Goal: Find specific page/section: Find specific page/section

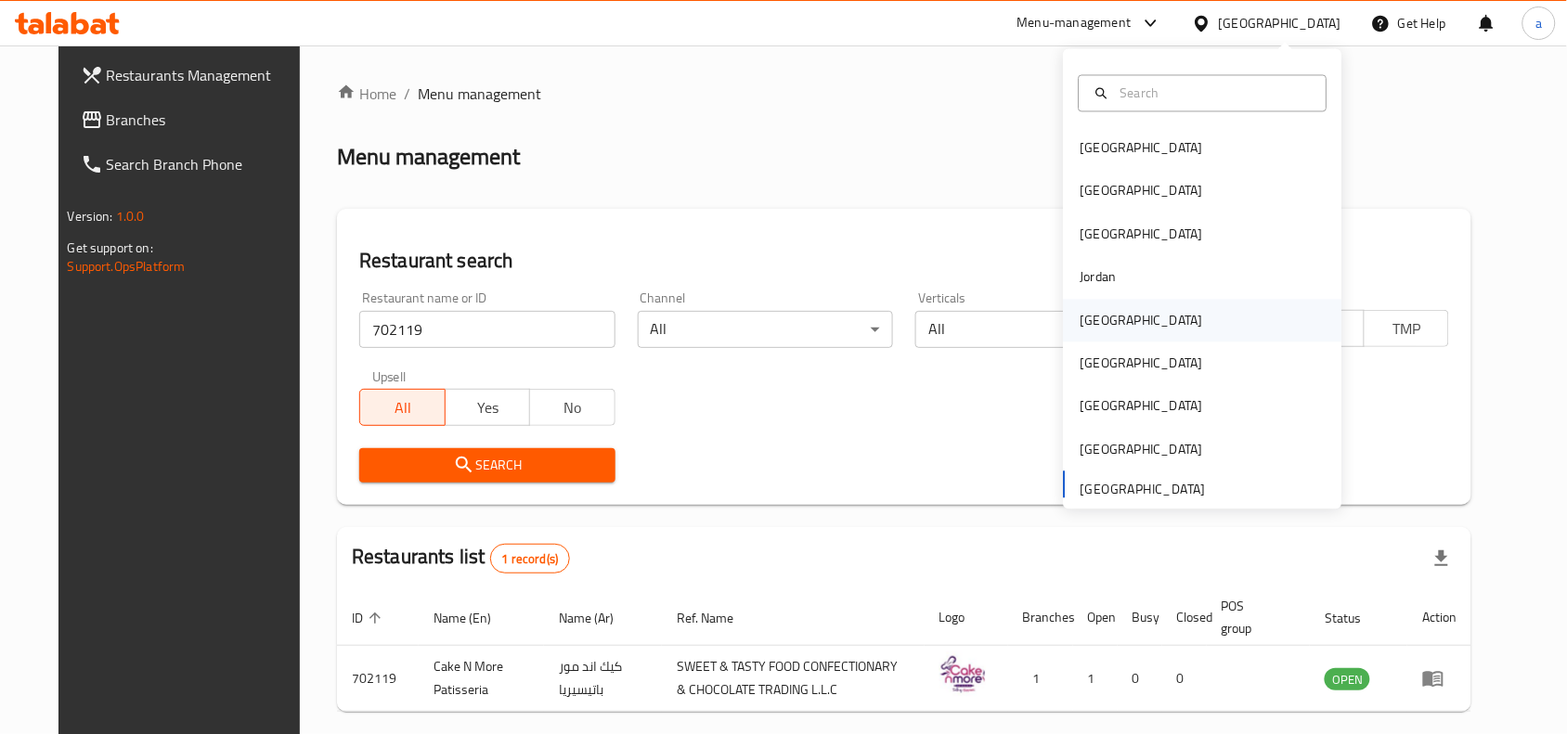
click at [1101, 334] on div "Kuwait" at bounding box center [1142, 320] width 152 height 43
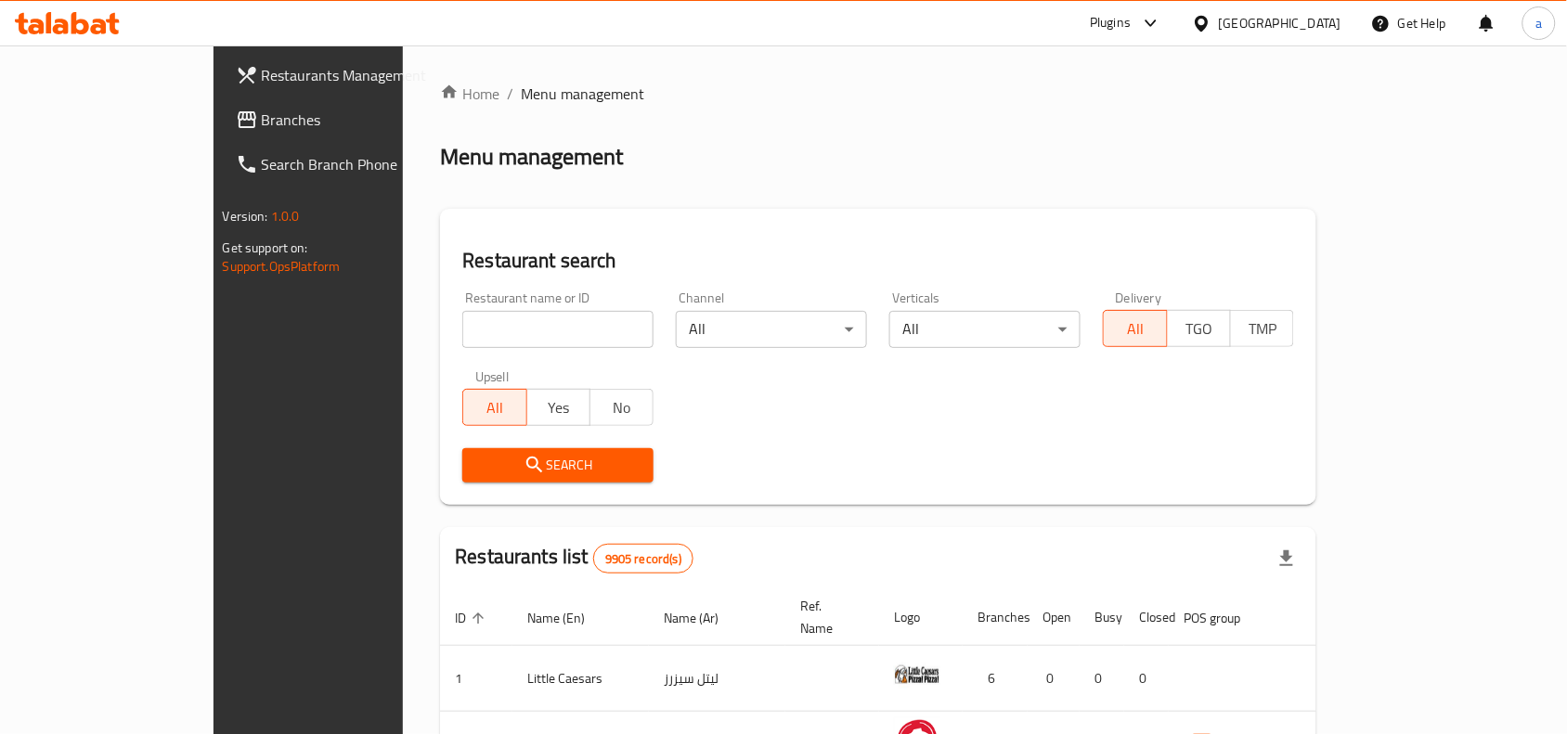
click at [262, 116] on span "Branches" at bounding box center [361, 120] width 199 height 22
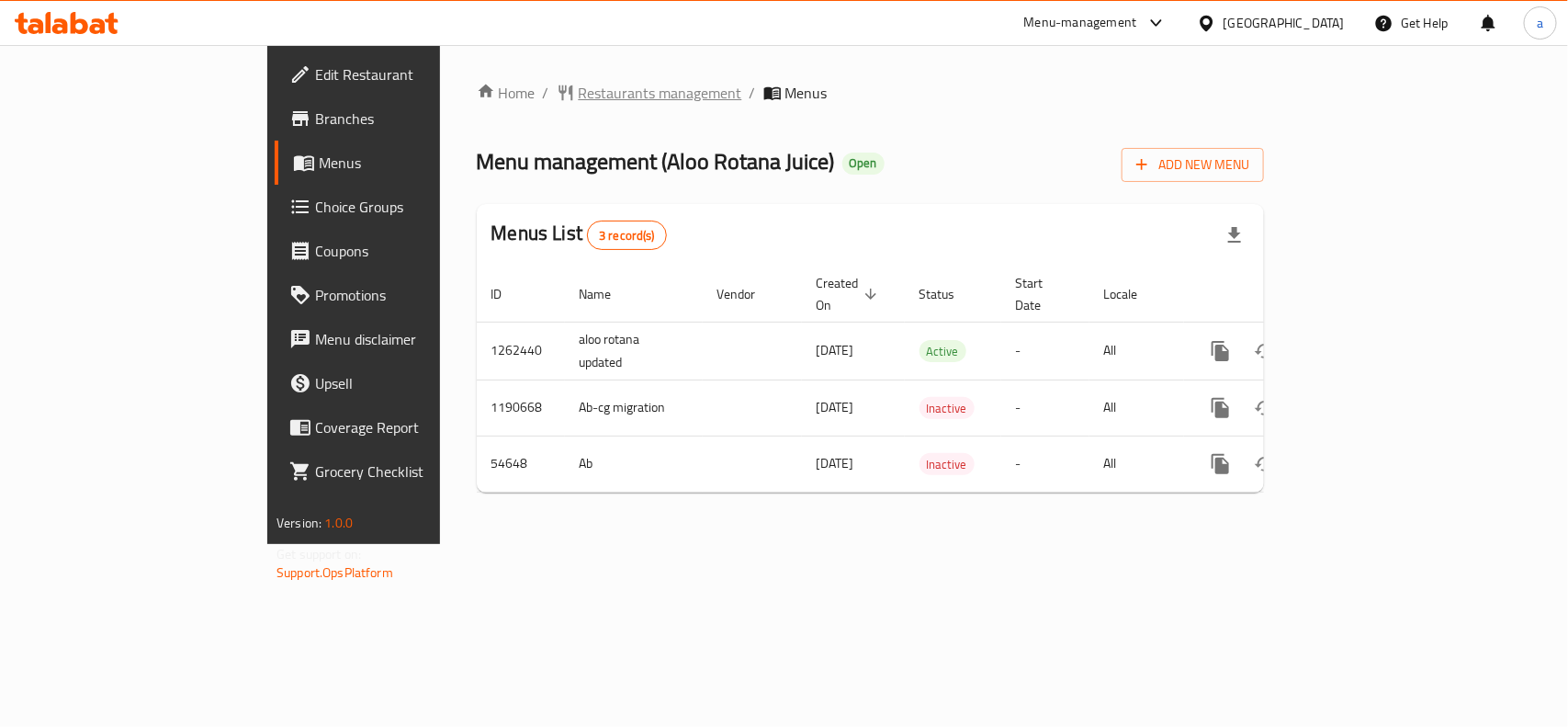
click at [579, 82] on span "Restaurants management" at bounding box center [660, 93] width 163 height 22
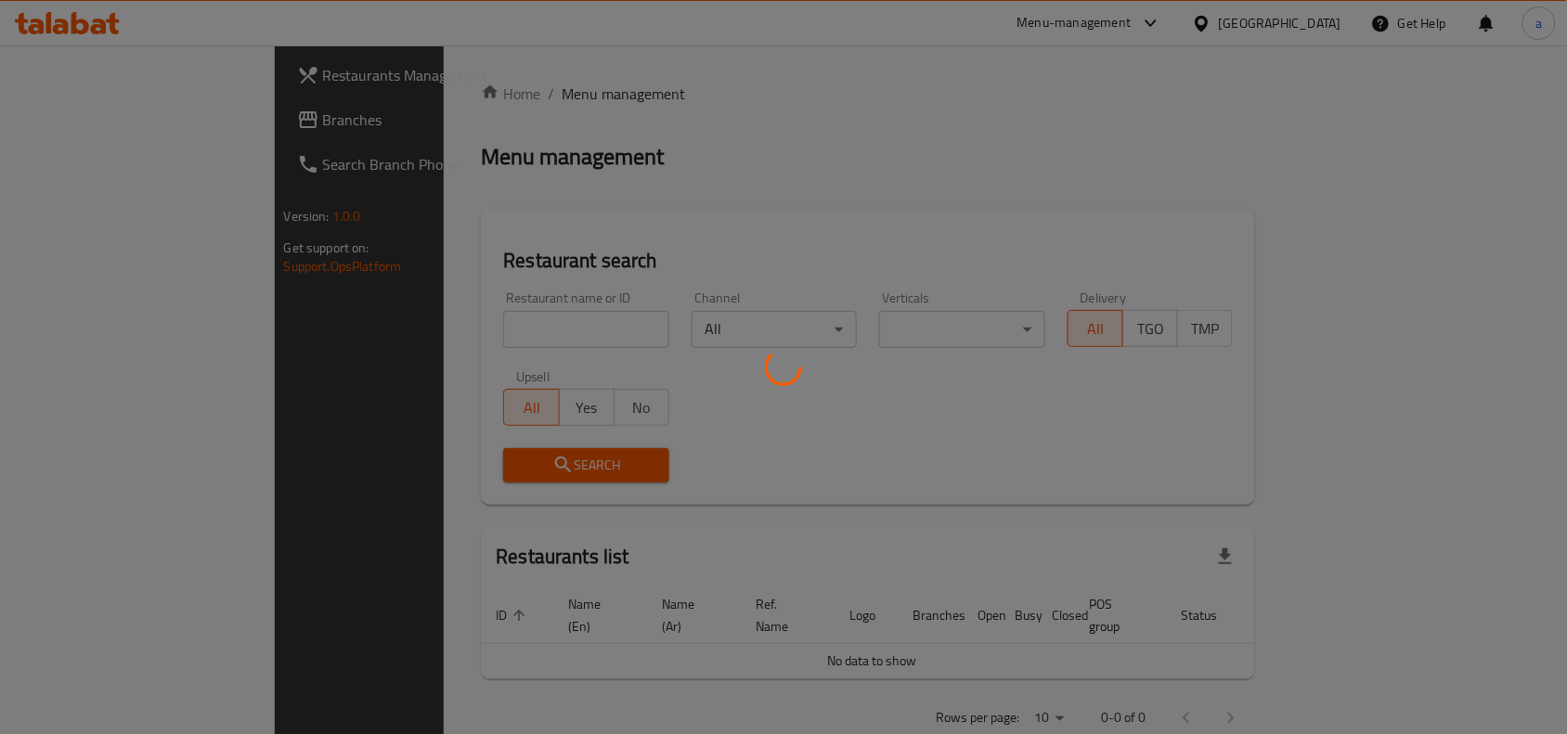
click at [400, 330] on div at bounding box center [783, 367] width 1567 height 734
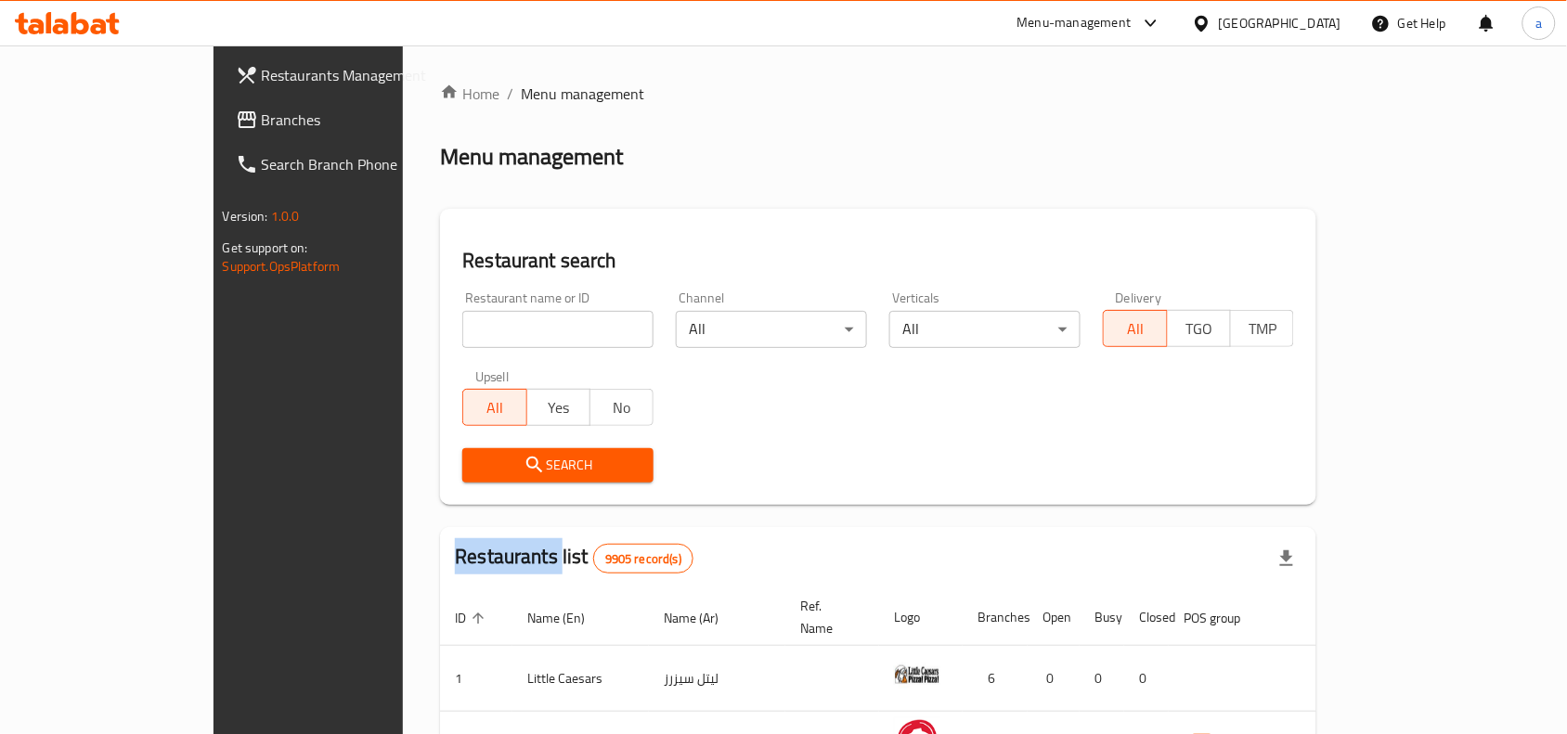
click at [462, 330] on input "search" at bounding box center [557, 329] width 191 height 37
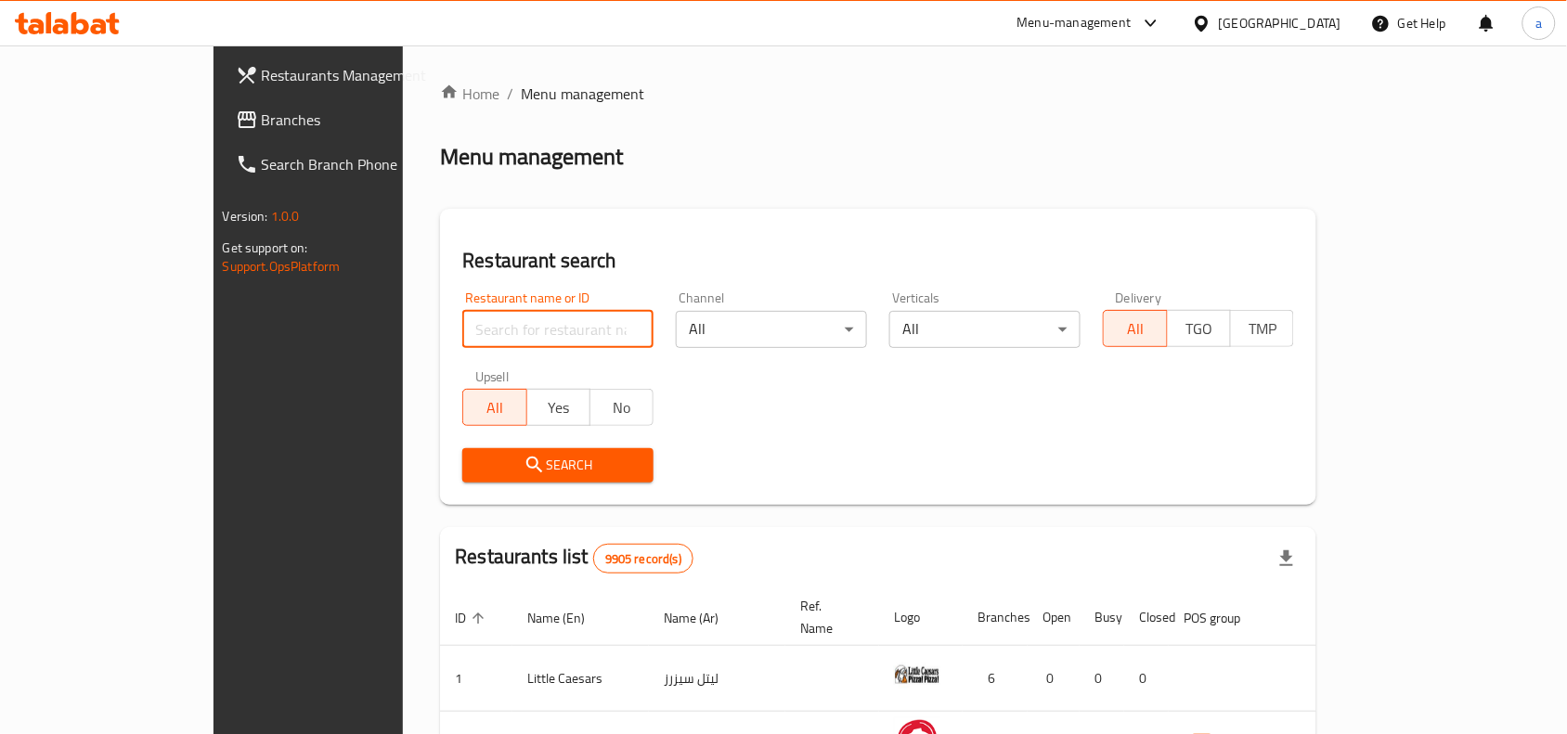
paste input "26874"
type input "26874"
click button "Search" at bounding box center [557, 465] width 191 height 34
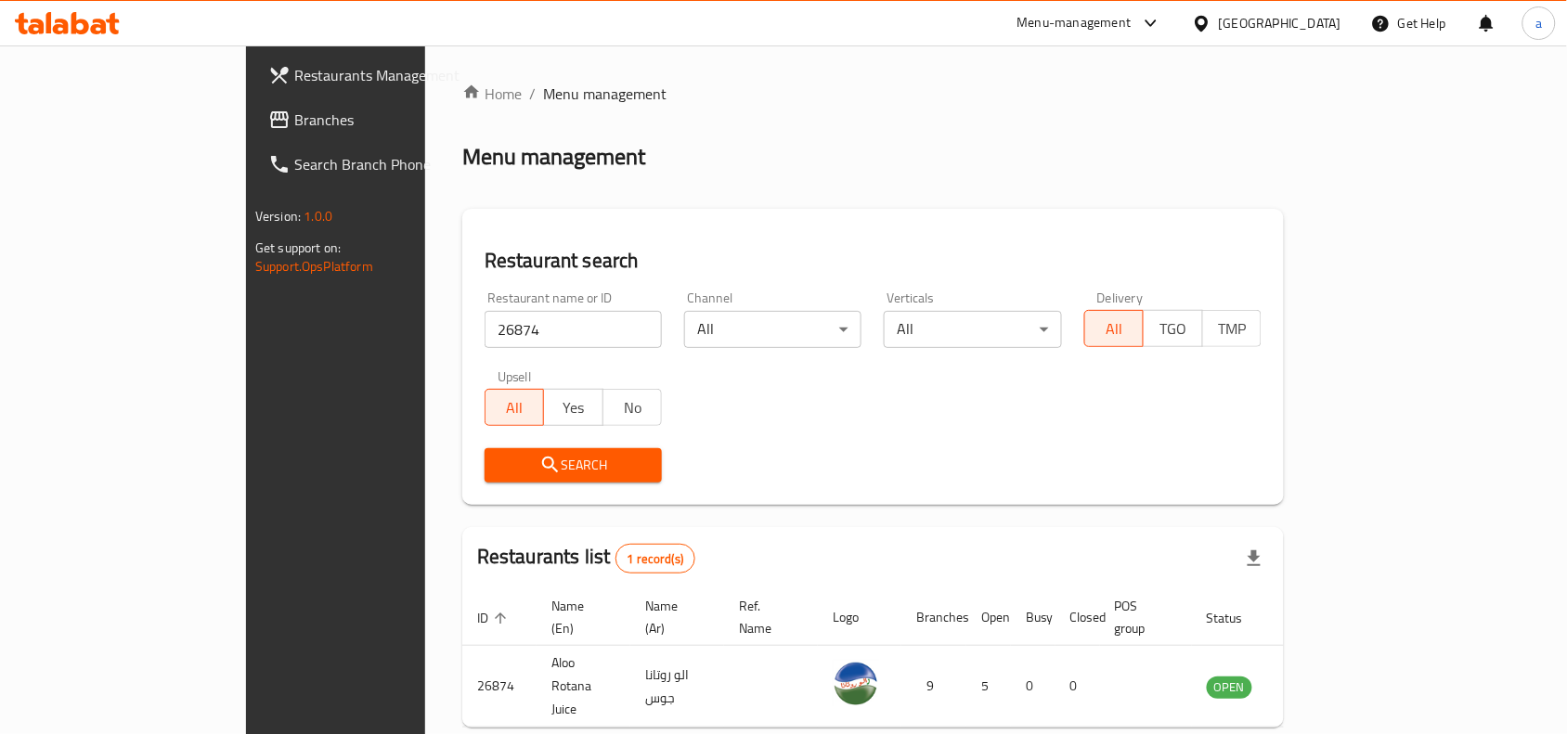
click at [1219, 15] on div at bounding box center [1205, 23] width 27 height 20
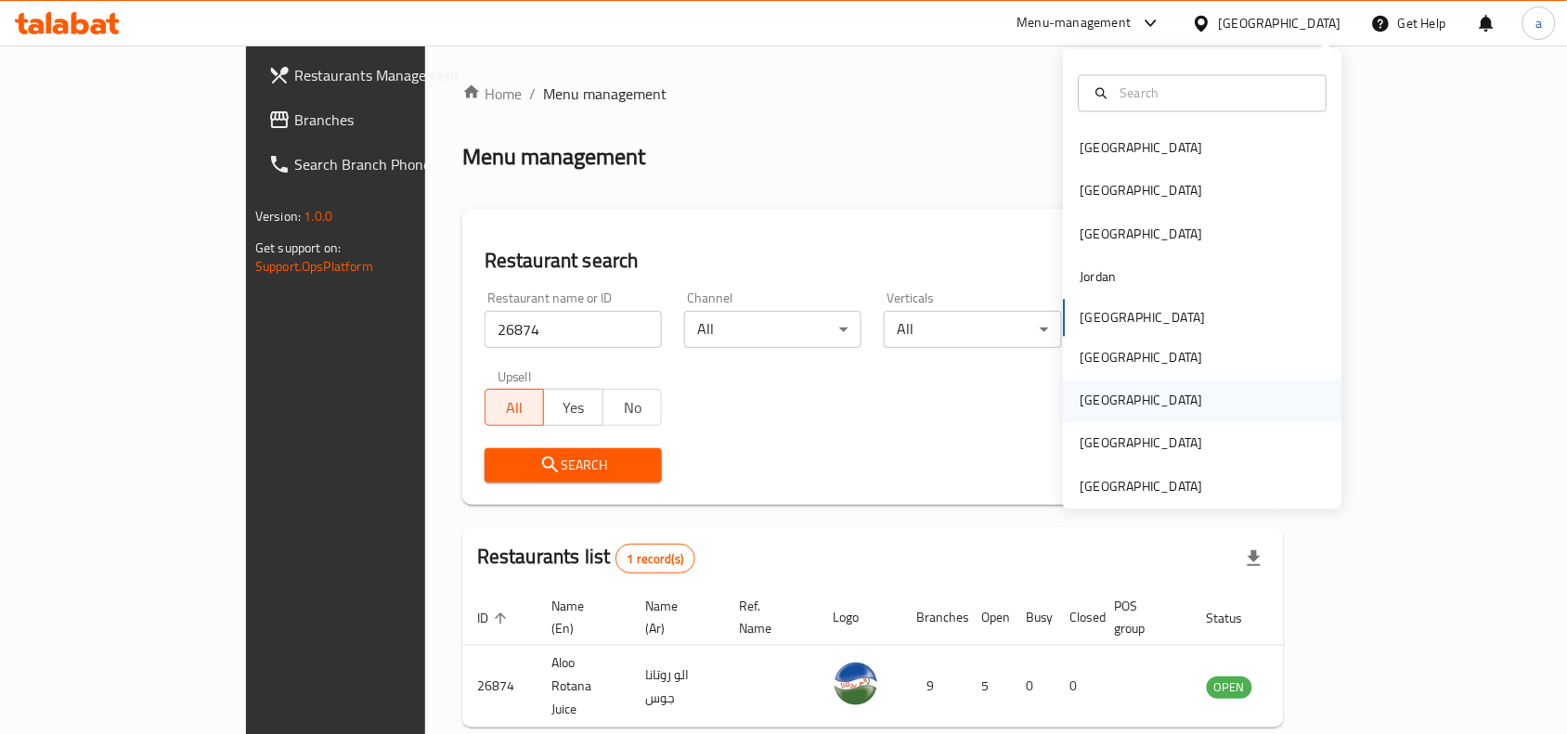
click at [1096, 407] on div "Qatar" at bounding box center [1142, 401] width 152 height 43
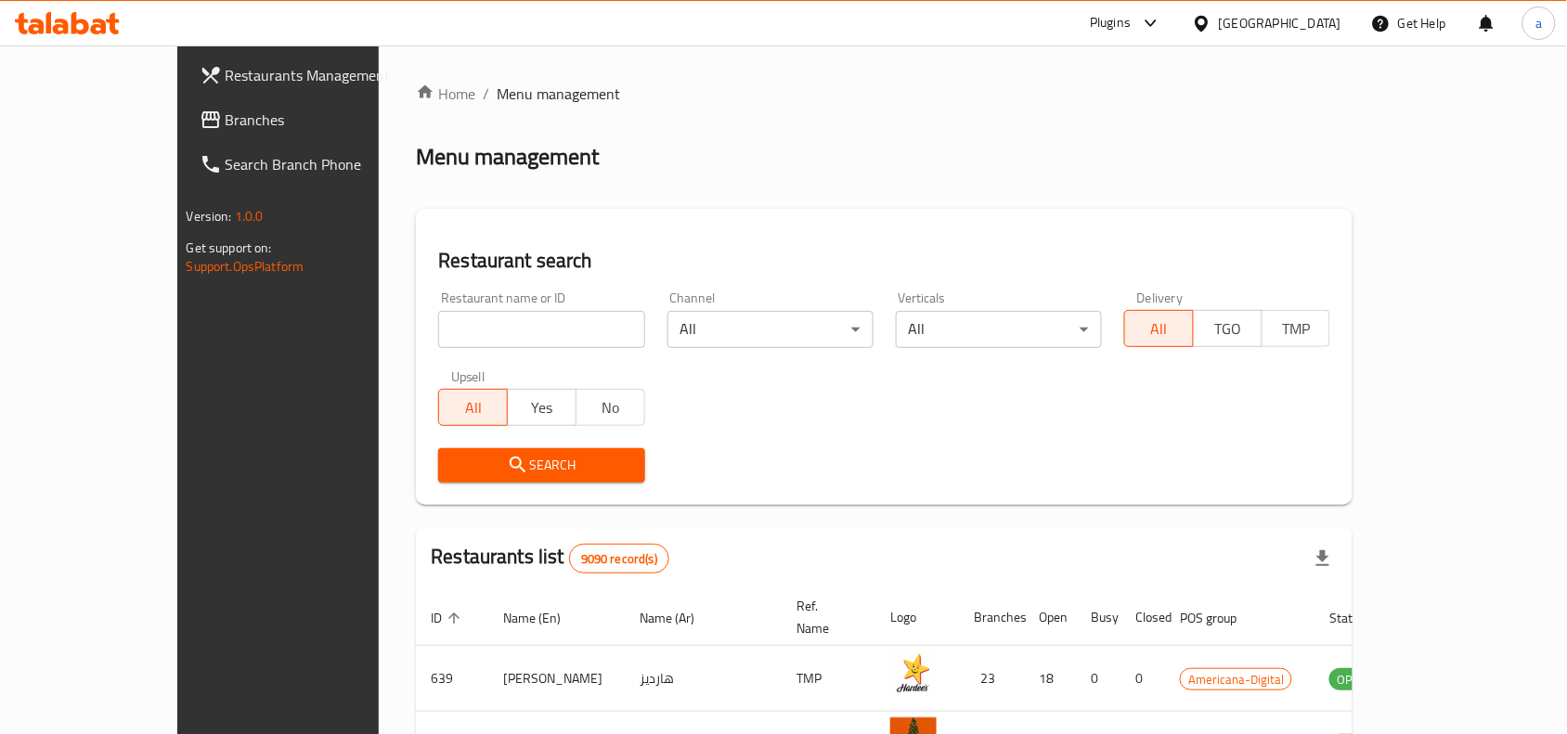
drag, startPoint x: 103, startPoint y: 121, endPoint x: 1, endPoint y: 130, distance: 102.5
click at [226, 121] on span "Branches" at bounding box center [325, 120] width 199 height 22
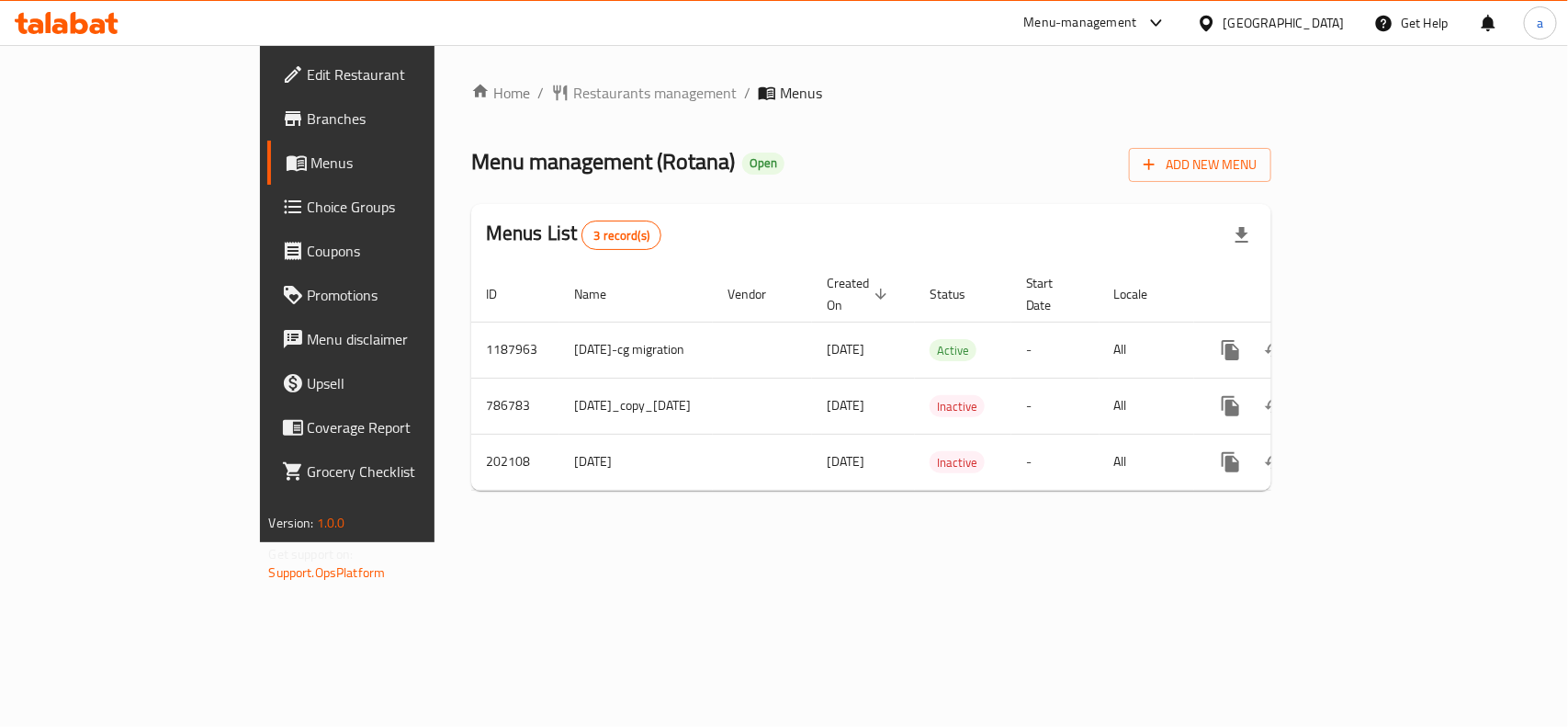
click at [1335, 17] on div "[GEOGRAPHIC_DATA]" at bounding box center [1284, 23] width 122 height 20
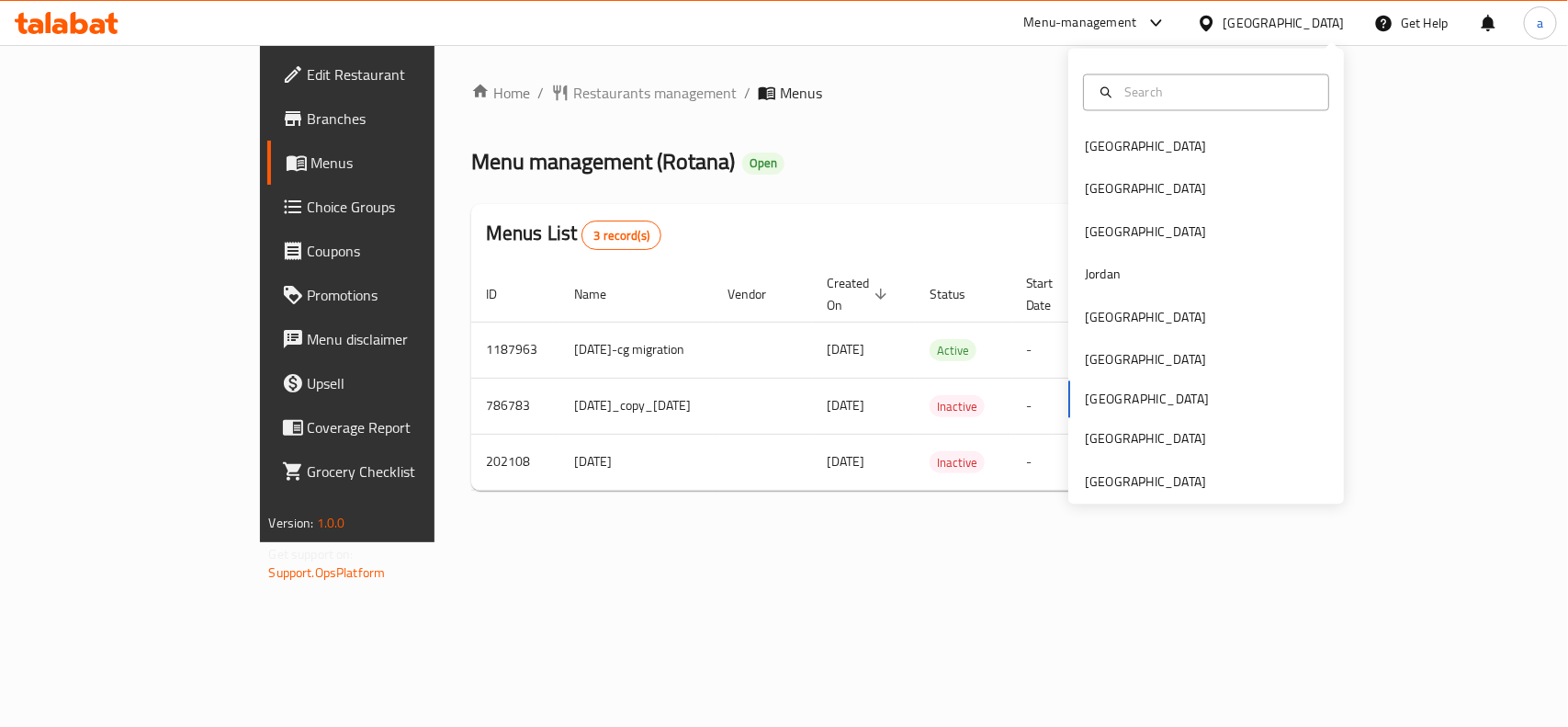
click at [1169, 502] on div "[GEOGRAPHIC_DATA] [GEOGRAPHIC_DATA] [GEOGRAPHIC_DATA] [GEOGRAPHIC_DATA] [GEOGRA…" at bounding box center [1206, 276] width 275 height 456
click at [1170, 487] on div "[GEOGRAPHIC_DATA]" at bounding box center [1145, 481] width 122 height 20
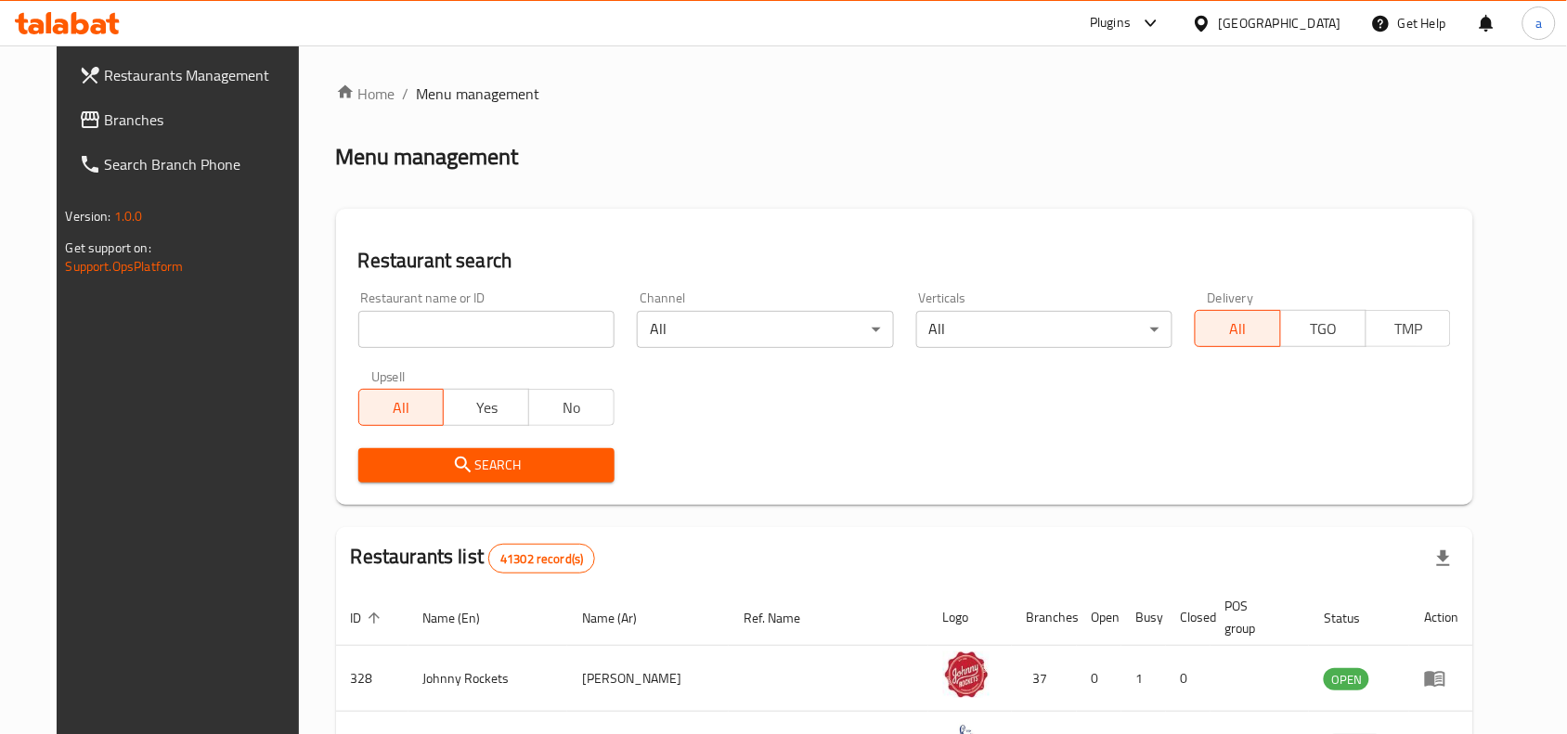
drag, startPoint x: 156, startPoint y: 119, endPoint x: 122, endPoint y: 123, distance: 34.7
click at [156, 119] on span "Branches" at bounding box center [204, 120] width 199 height 22
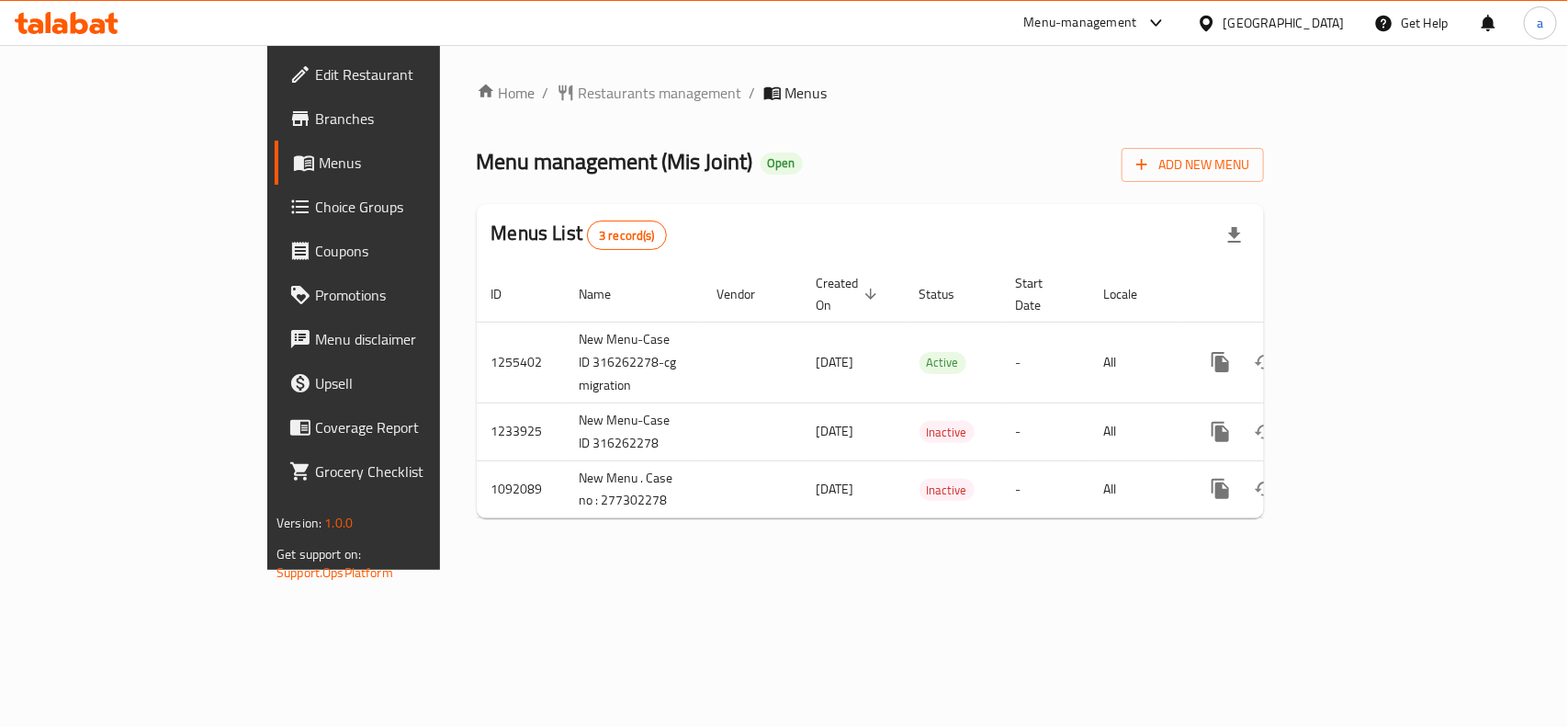
click at [484, 106] on div "Home / Restaurants management / Menus Menu management ( Mis Joint ) Open Add Ne…" at bounding box center [870, 308] width 787 height 452
click at [579, 82] on span "Restaurants management" at bounding box center [660, 93] width 163 height 22
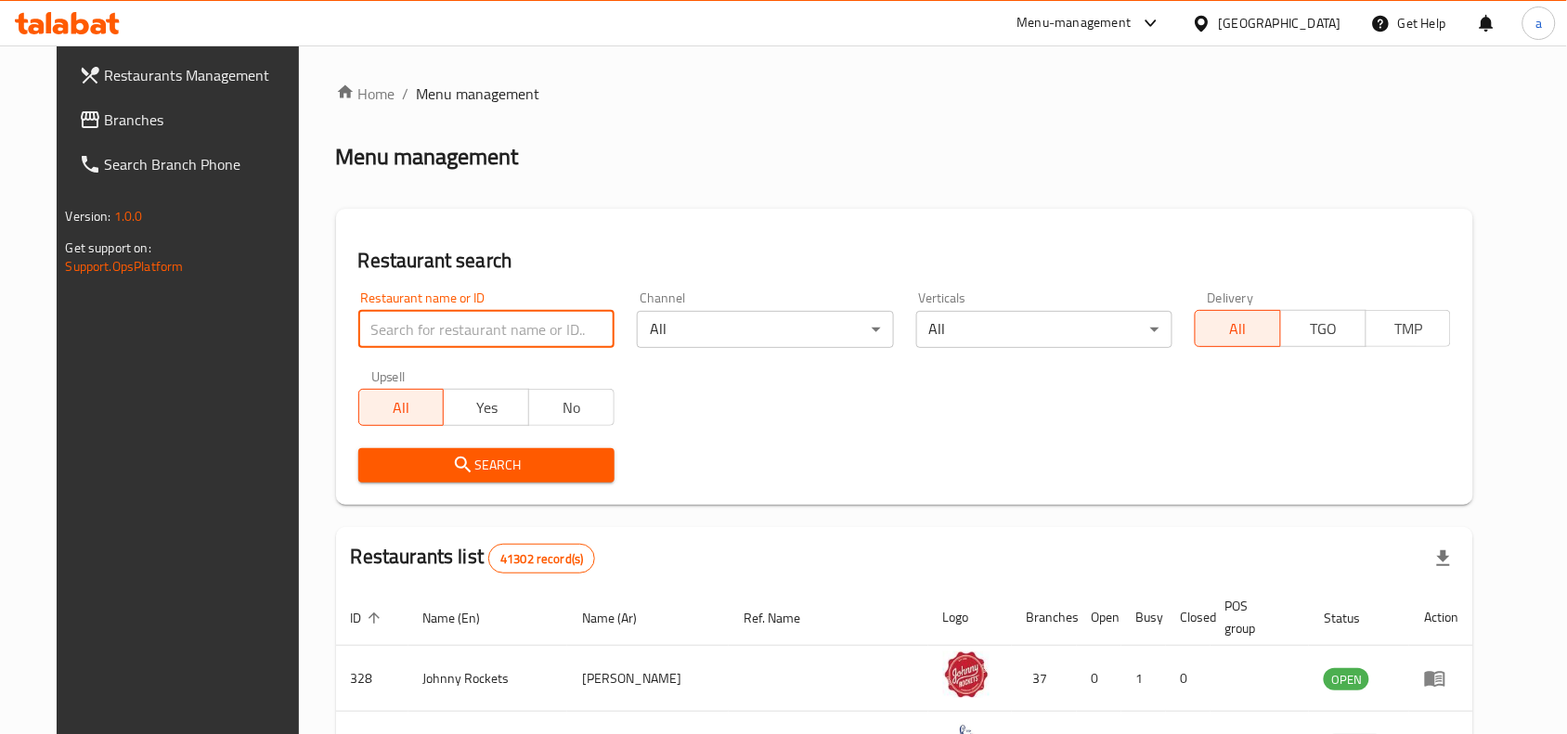
click at [439, 330] on input "search" at bounding box center [486, 329] width 256 height 37
paste input "658863"
type input "658863"
click button "Search" at bounding box center [486, 465] width 256 height 34
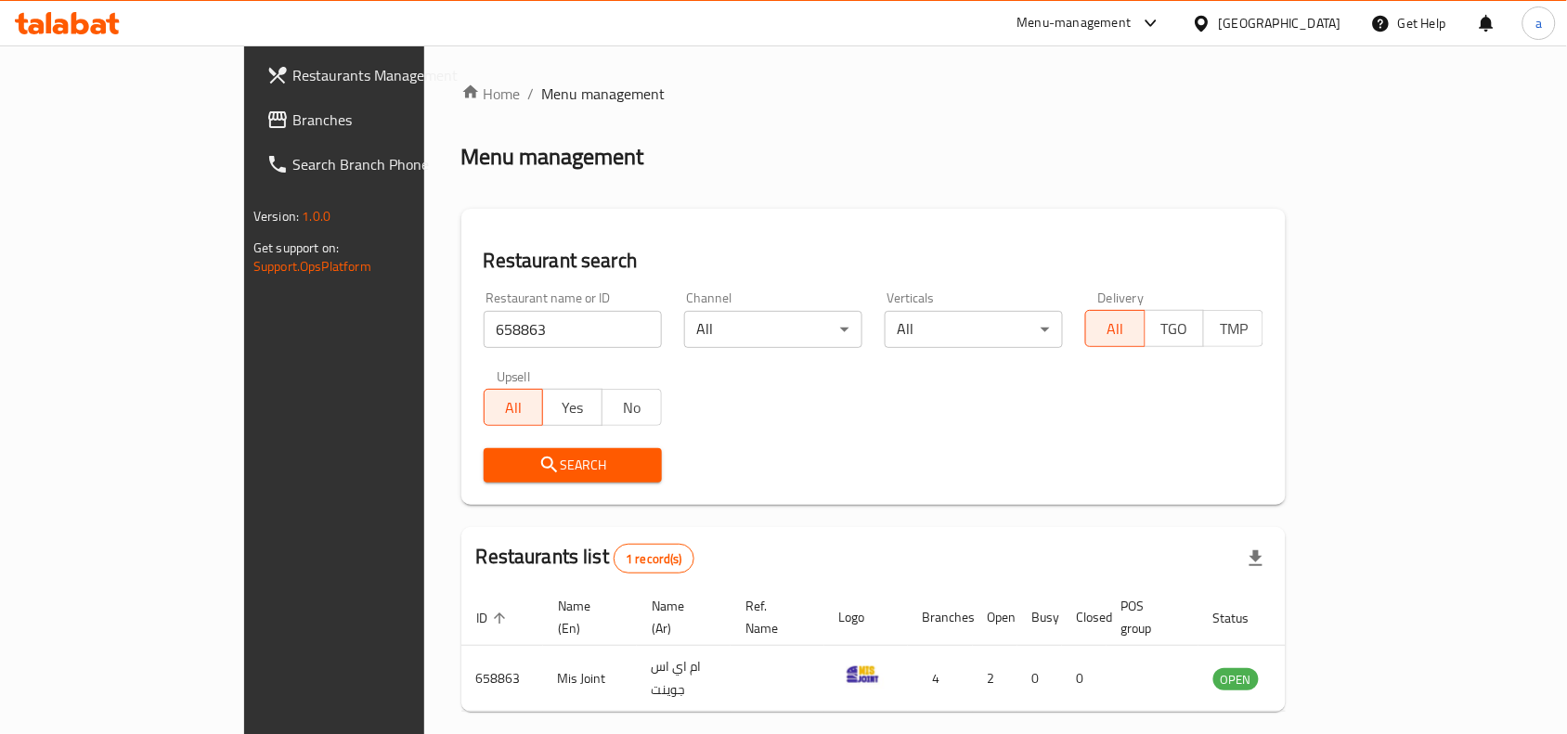
click at [1285, 158] on div "Menu management" at bounding box center [873, 157] width 824 height 30
